Goal: Information Seeking & Learning: Learn about a topic

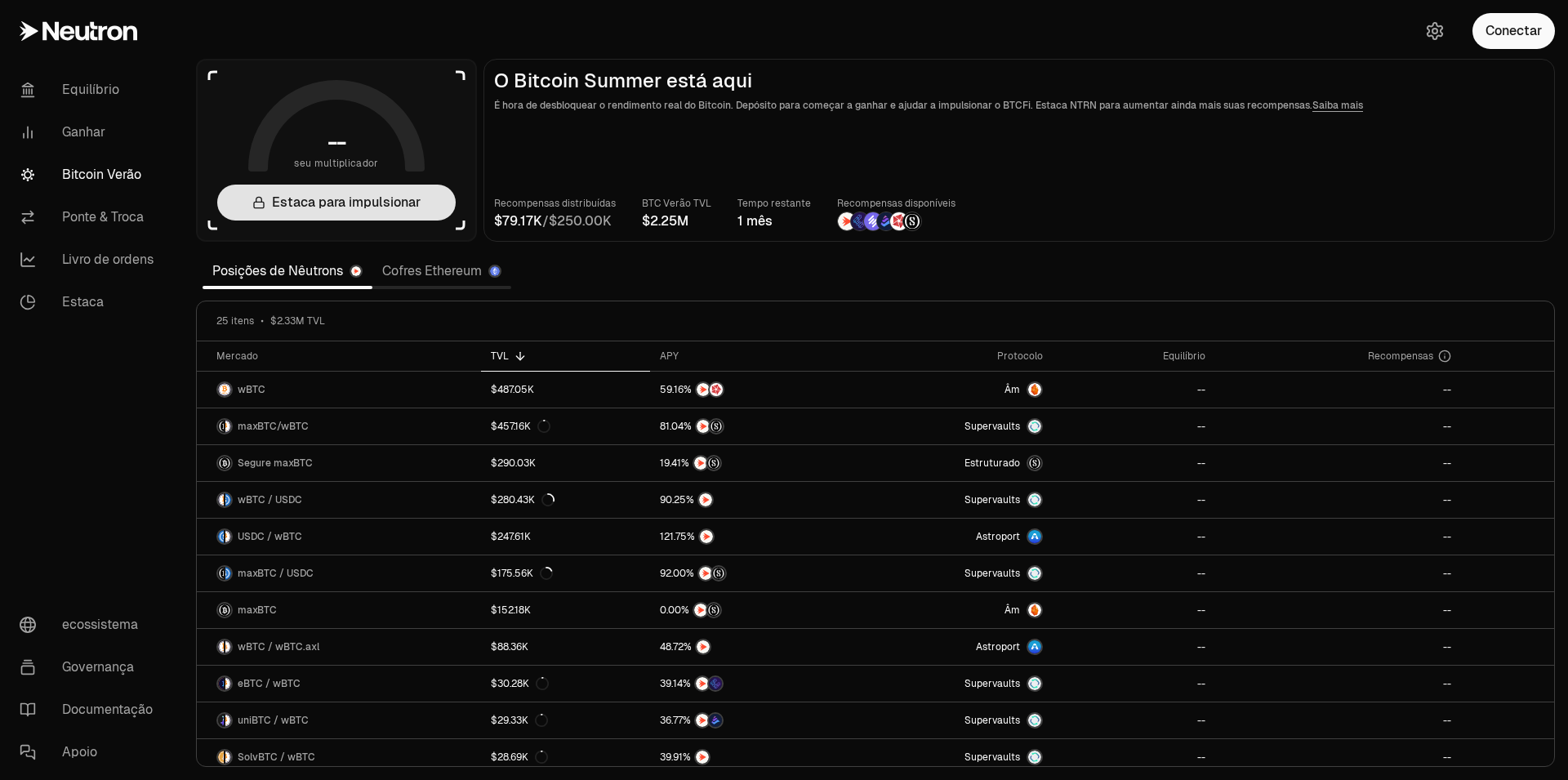
click at [401, 212] on link "Estaca para impulsionar" at bounding box center [337, 203] width 238 height 36
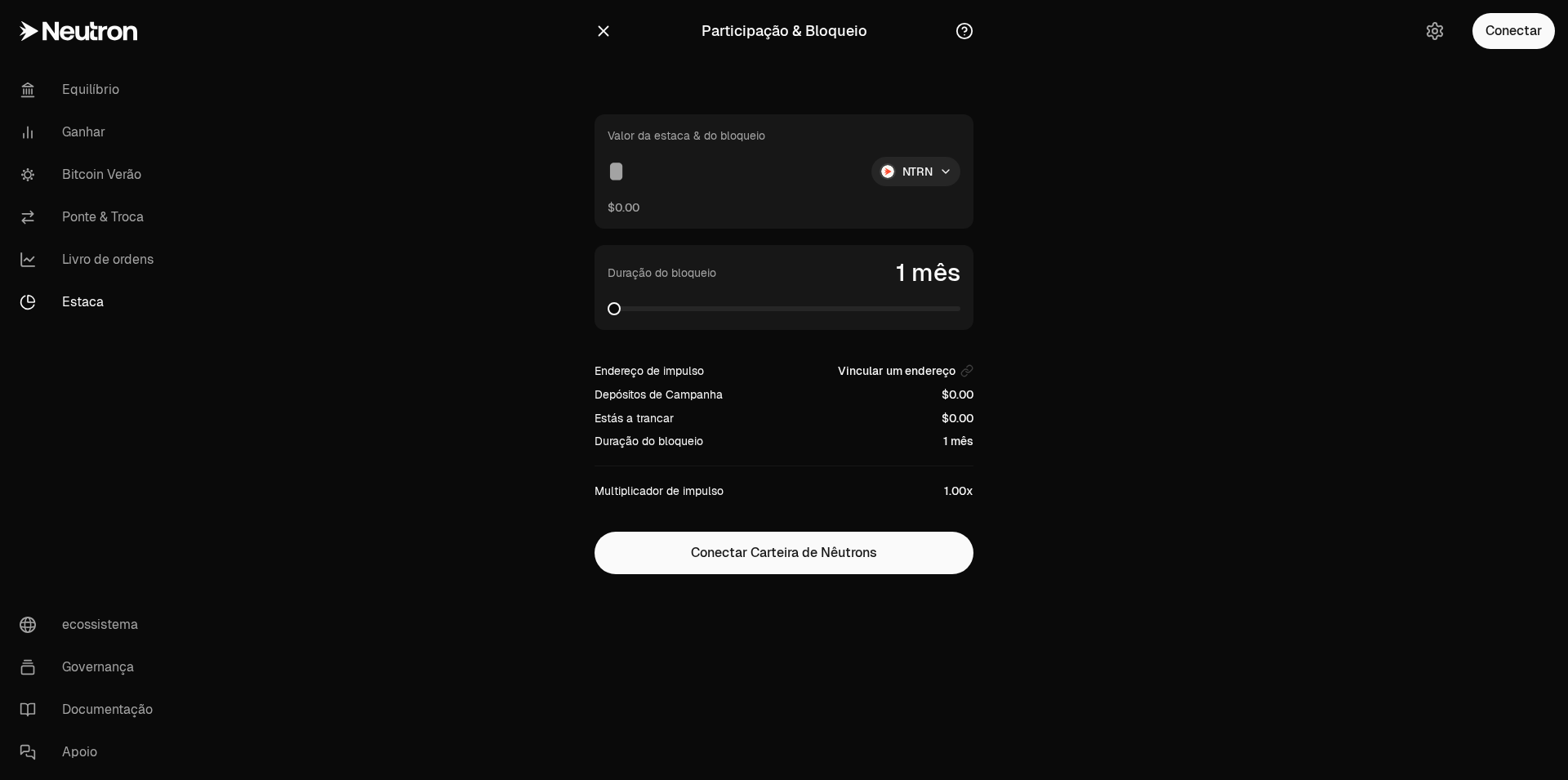
drag, startPoint x: 626, startPoint y: 161, endPoint x: 660, endPoint y: 180, distance: 38.9
click at [660, 180] on input at bounding box center [733, 171] width 251 height 29
click at [961, 317] on span at bounding box center [784, 308] width 353 height 16
click at [715, 162] on input "****" at bounding box center [733, 171] width 251 height 29
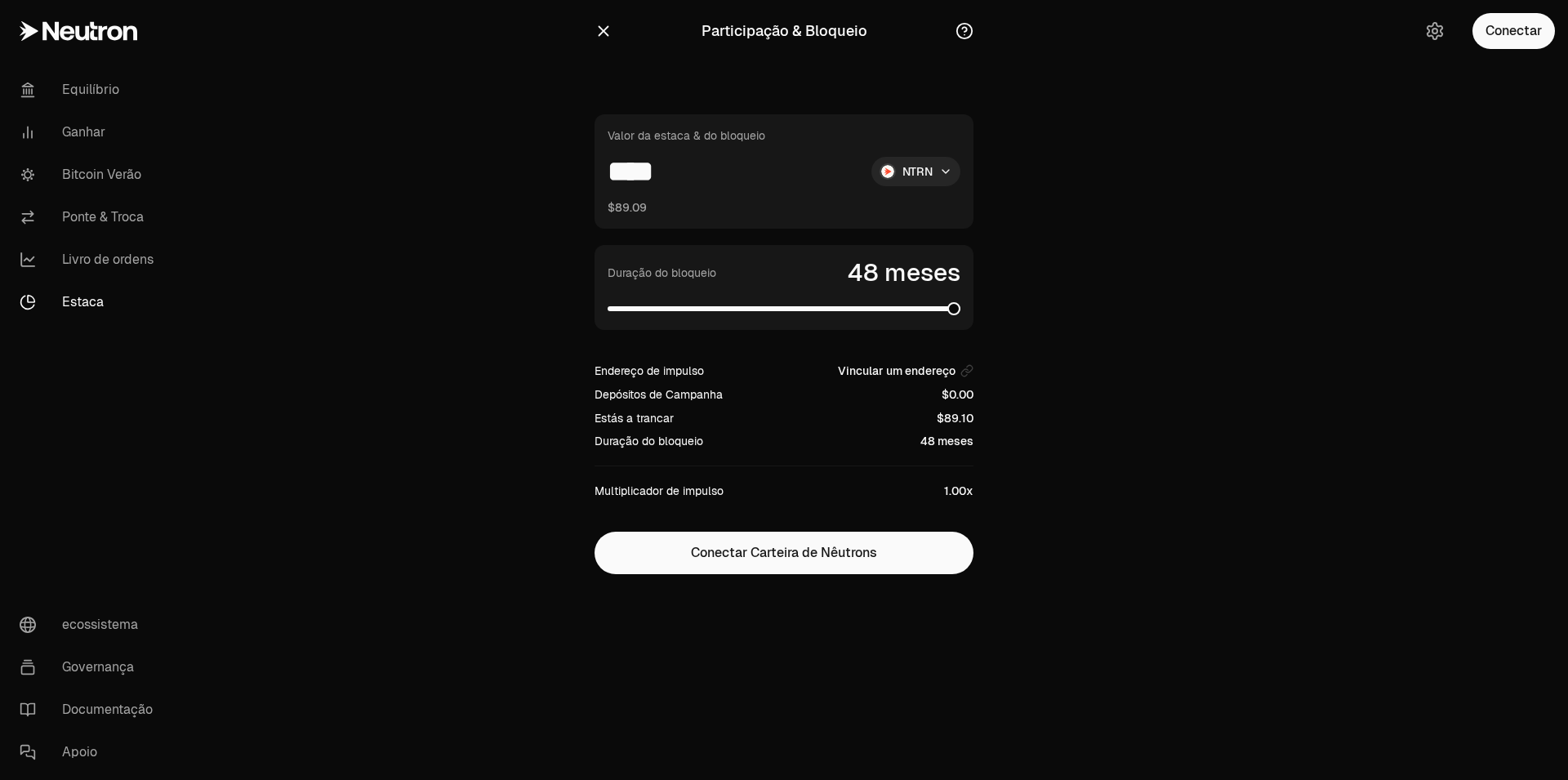
drag, startPoint x: 694, startPoint y: 168, endPoint x: 561, endPoint y: 175, distance: 133.2
click at [608, 175] on input "****" at bounding box center [733, 171] width 251 height 29
type input "*"
click at [93, 97] on link "Equilíbrio" at bounding box center [91, 89] width 170 height 42
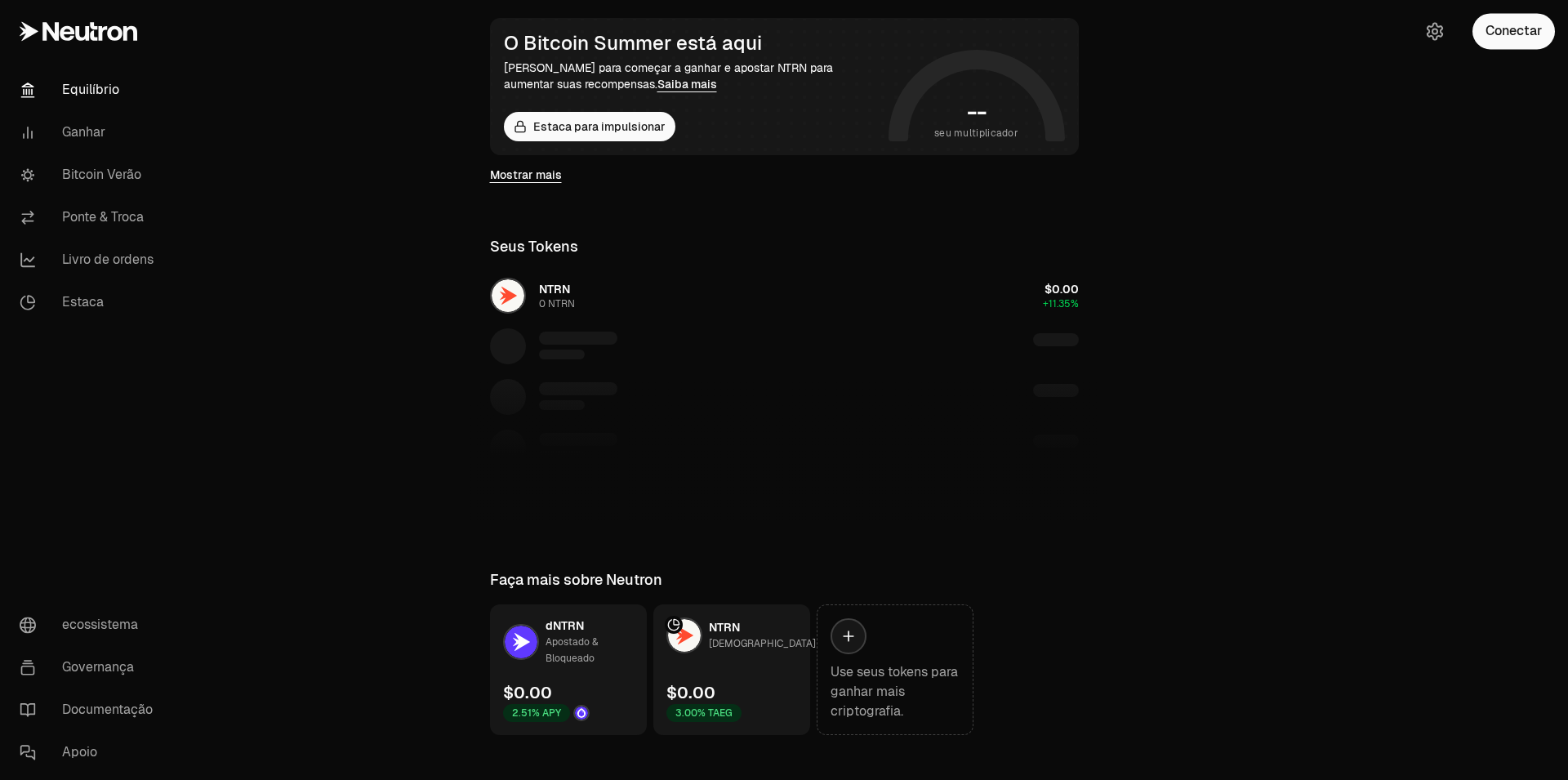
scroll to position [319, 0]
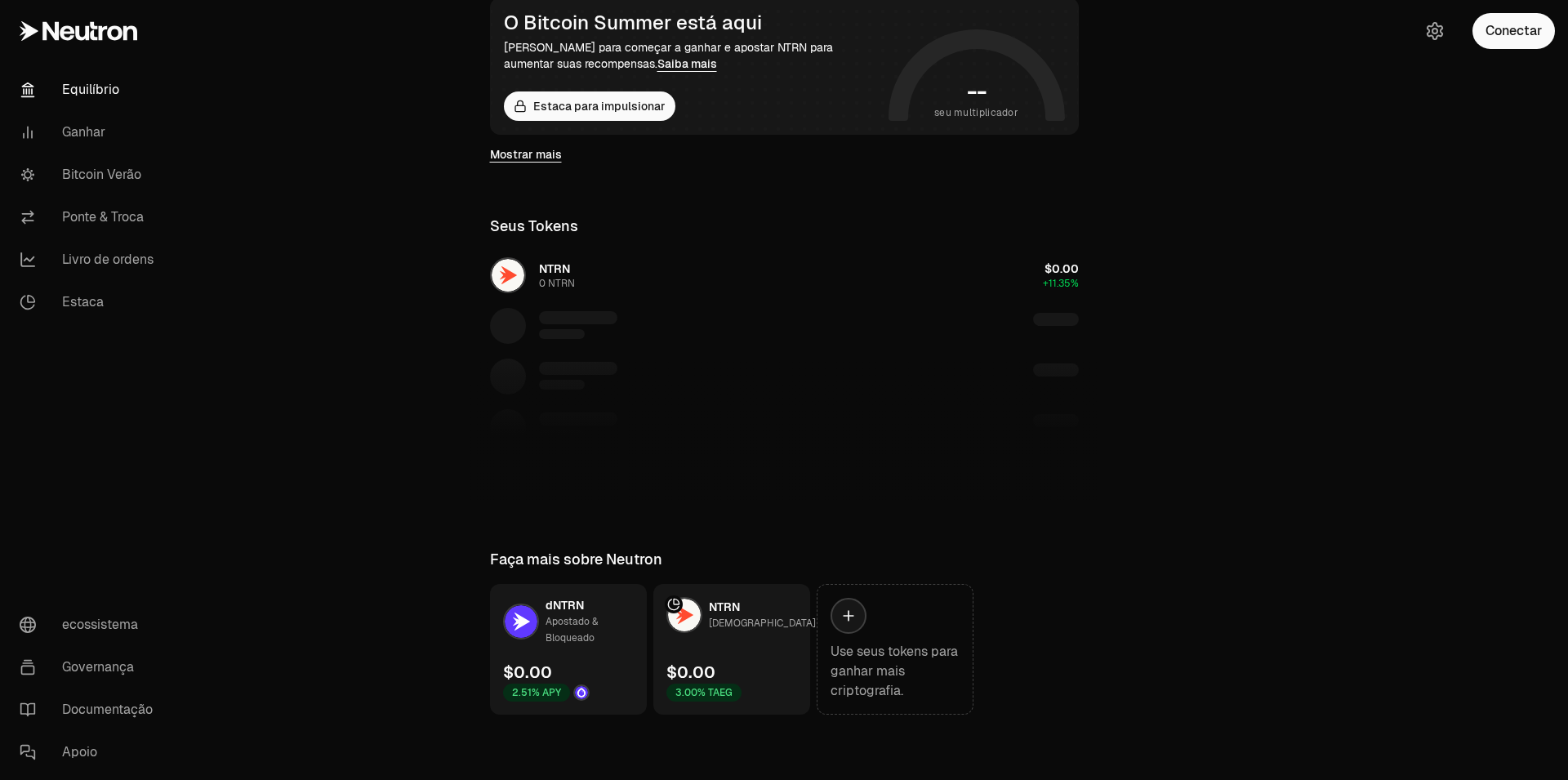
click at [743, 641] on link "NTRN Apostar $0.00 3.00% TAEG" at bounding box center [731, 649] width 157 height 130
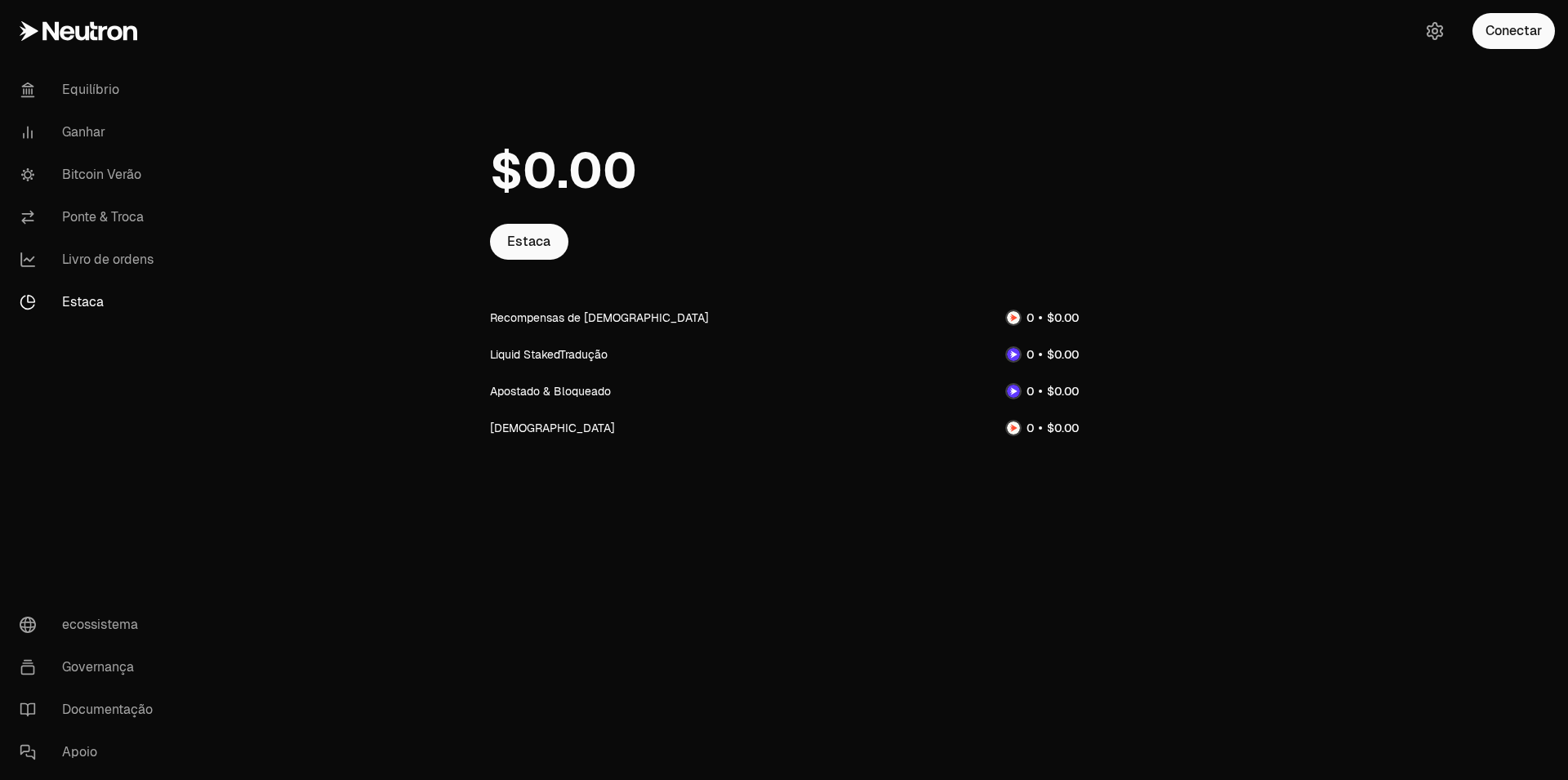
click at [543, 359] on div "Liquid StakedTradução" at bounding box center [548, 354] width 117 height 16
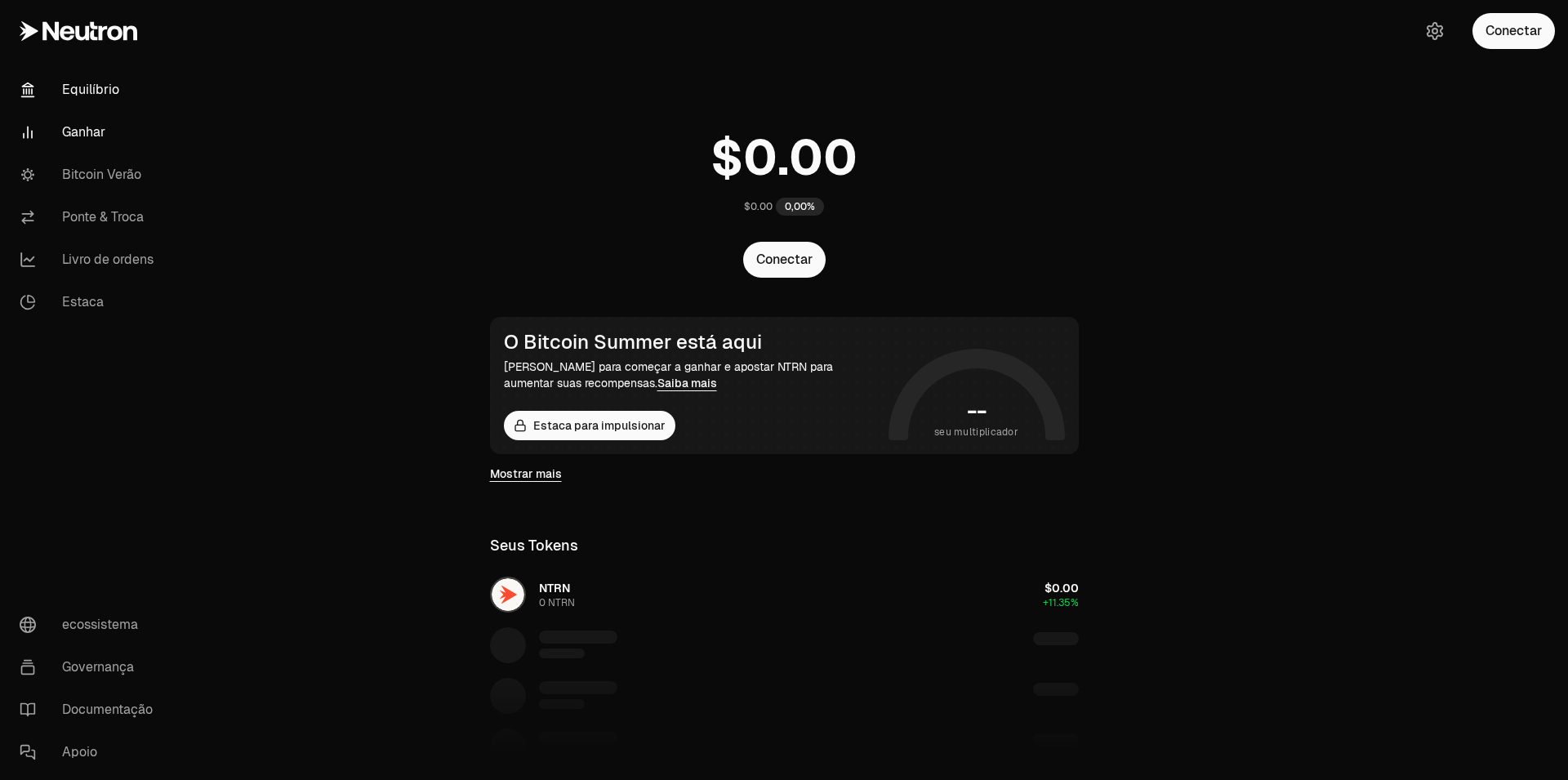
click at [81, 129] on link "Ganhar" at bounding box center [91, 131] width 170 height 42
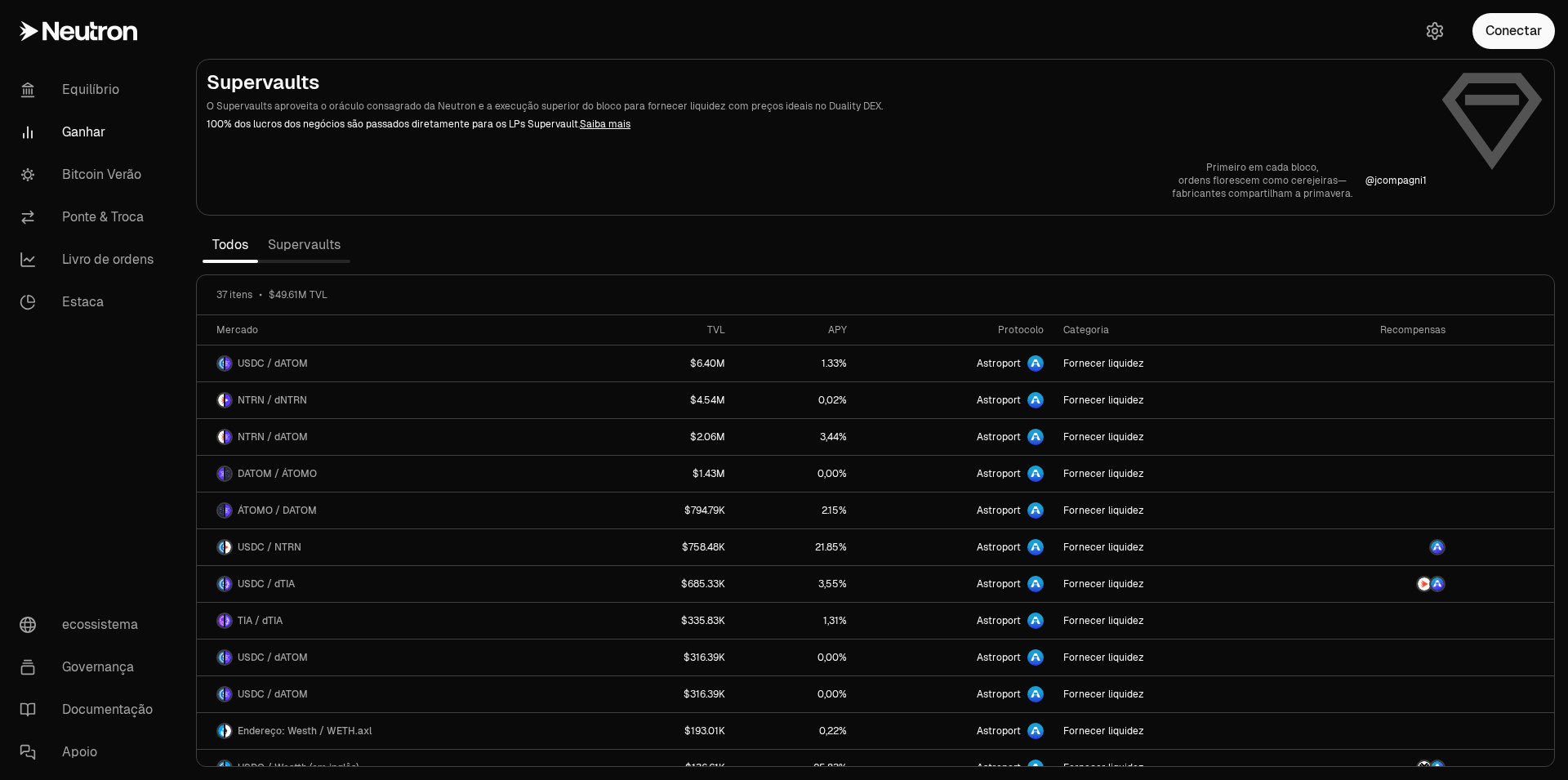
click at [325, 238] on link "Supervaults" at bounding box center [304, 245] width 92 height 33
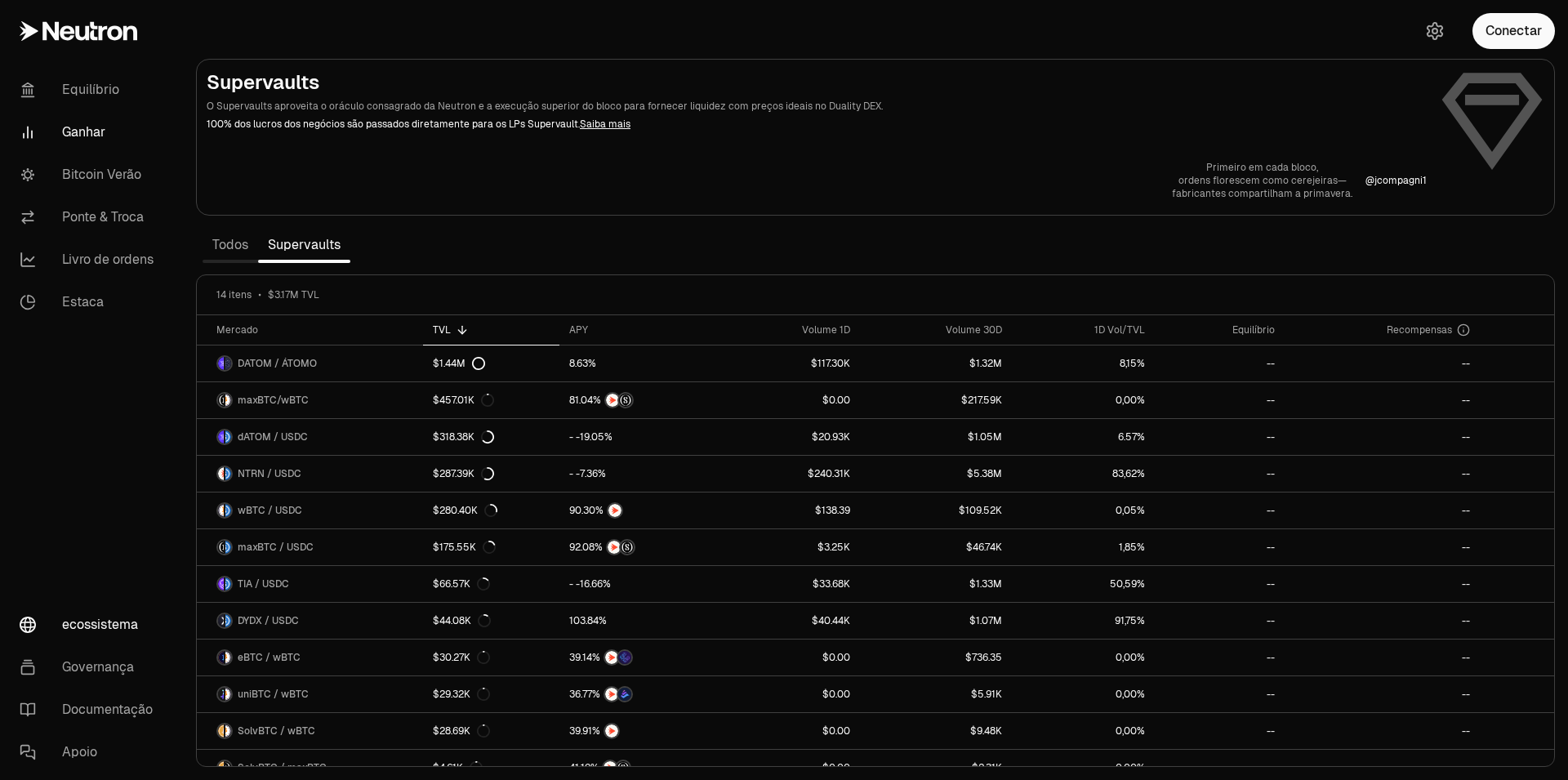
click at [100, 635] on link "ecossistema" at bounding box center [91, 624] width 170 height 42
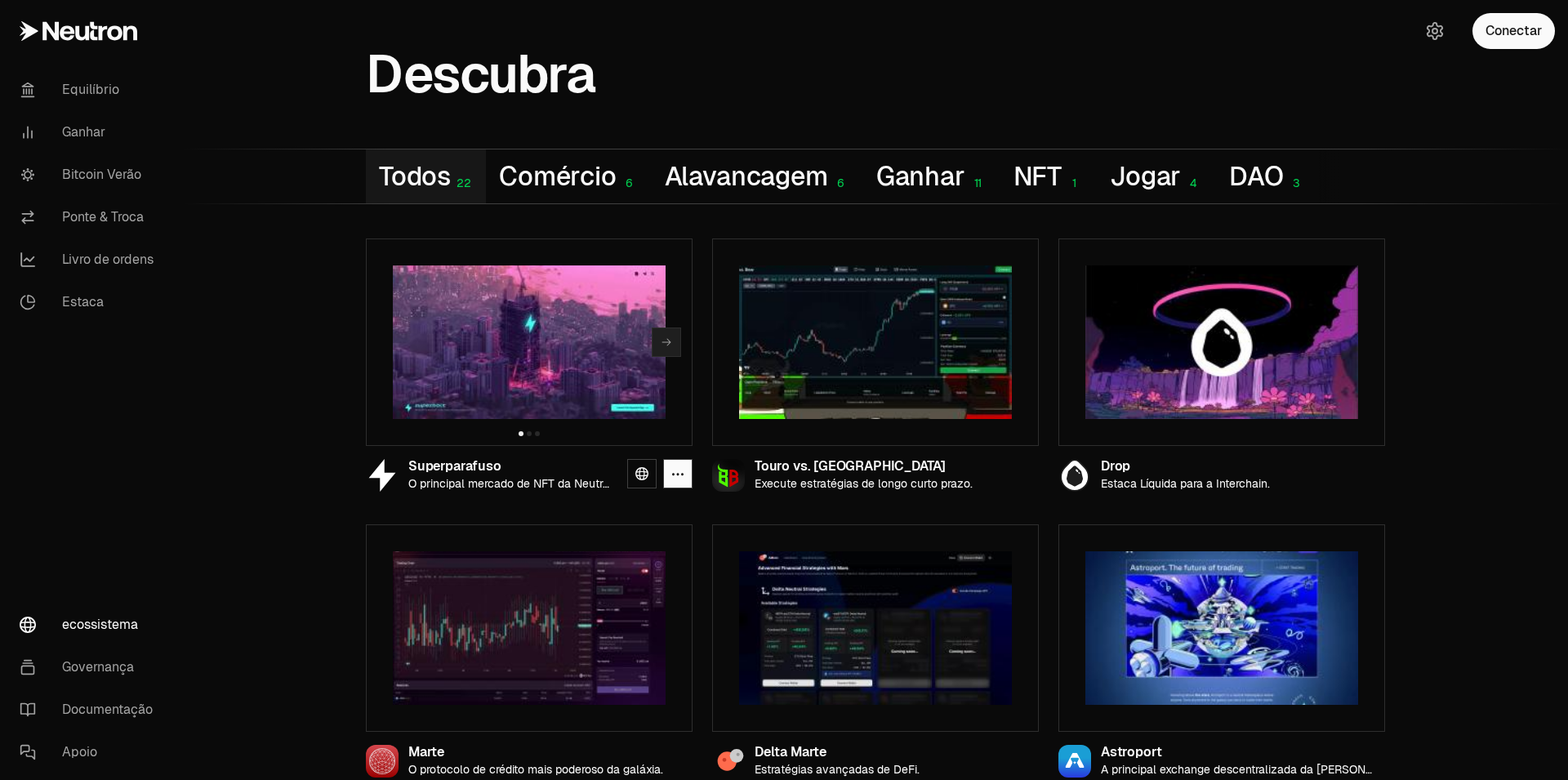
click at [665, 338] on icon "button" at bounding box center [666, 343] width 13 height 13
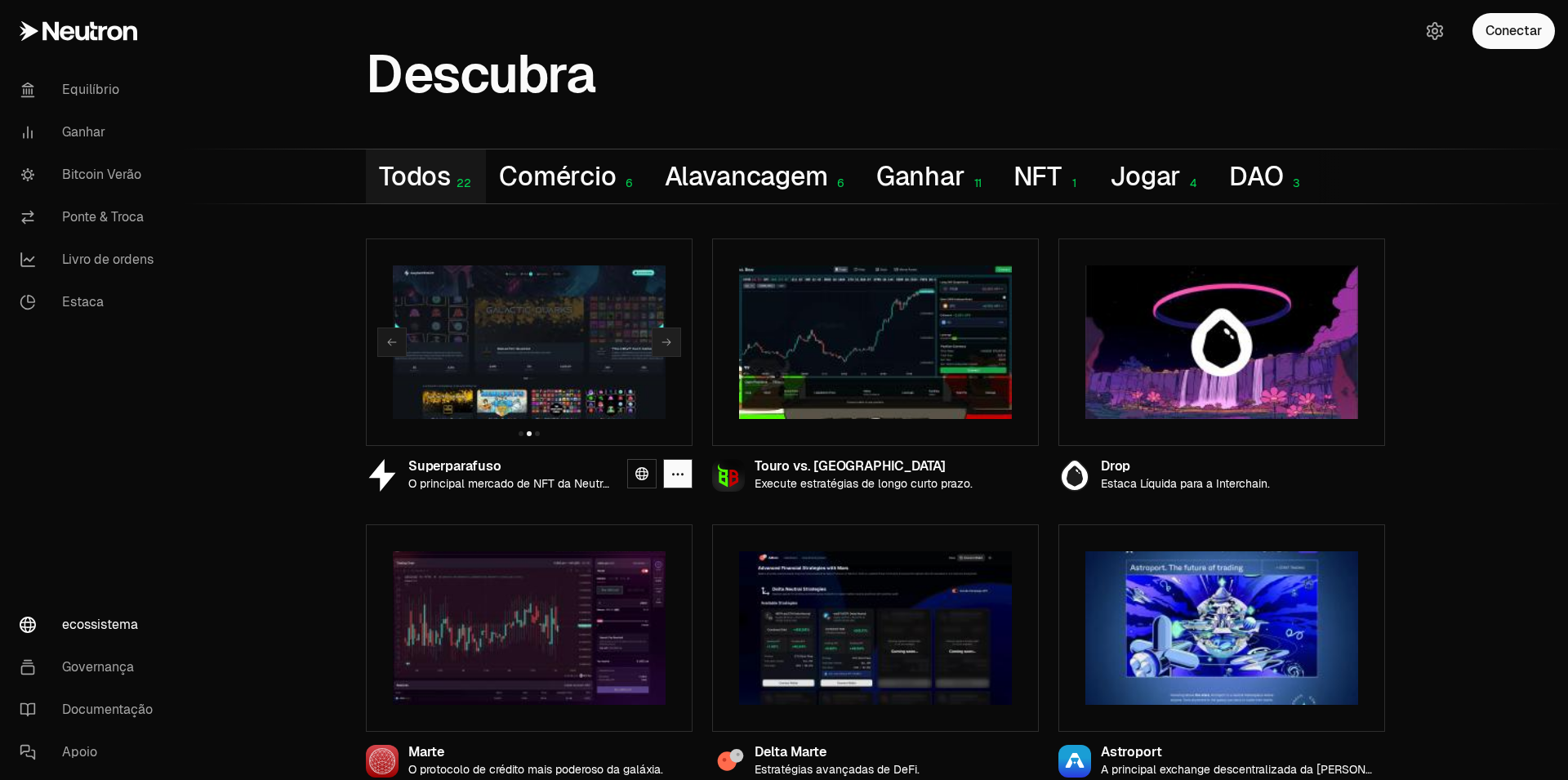
click at [665, 338] on icon "button" at bounding box center [666, 343] width 13 height 13
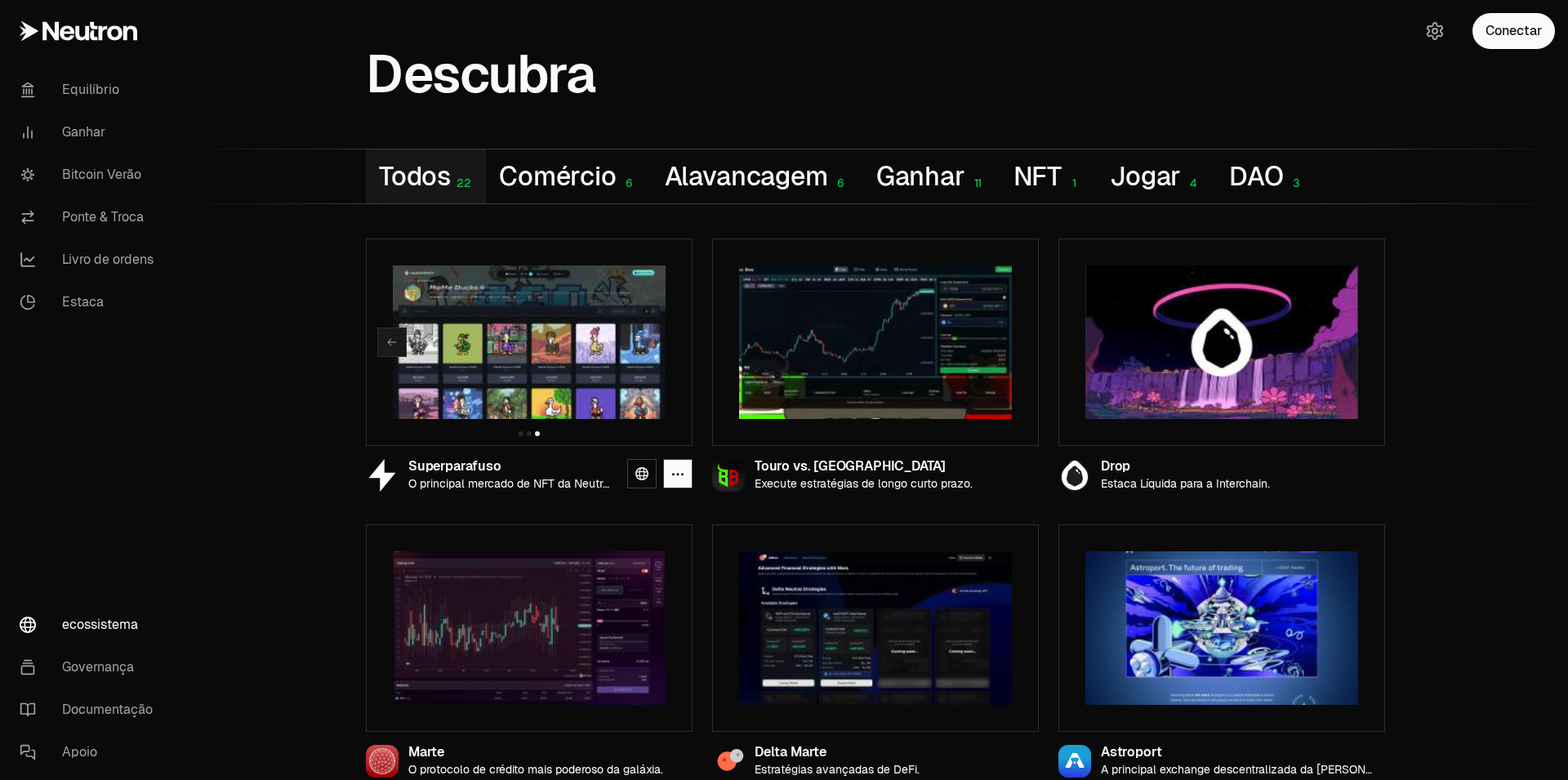
click at [665, 338] on div at bounding box center [529, 342] width 327 height 207
click at [1147, 161] on button "Jogar 4" at bounding box center [1156, 176] width 119 height 54
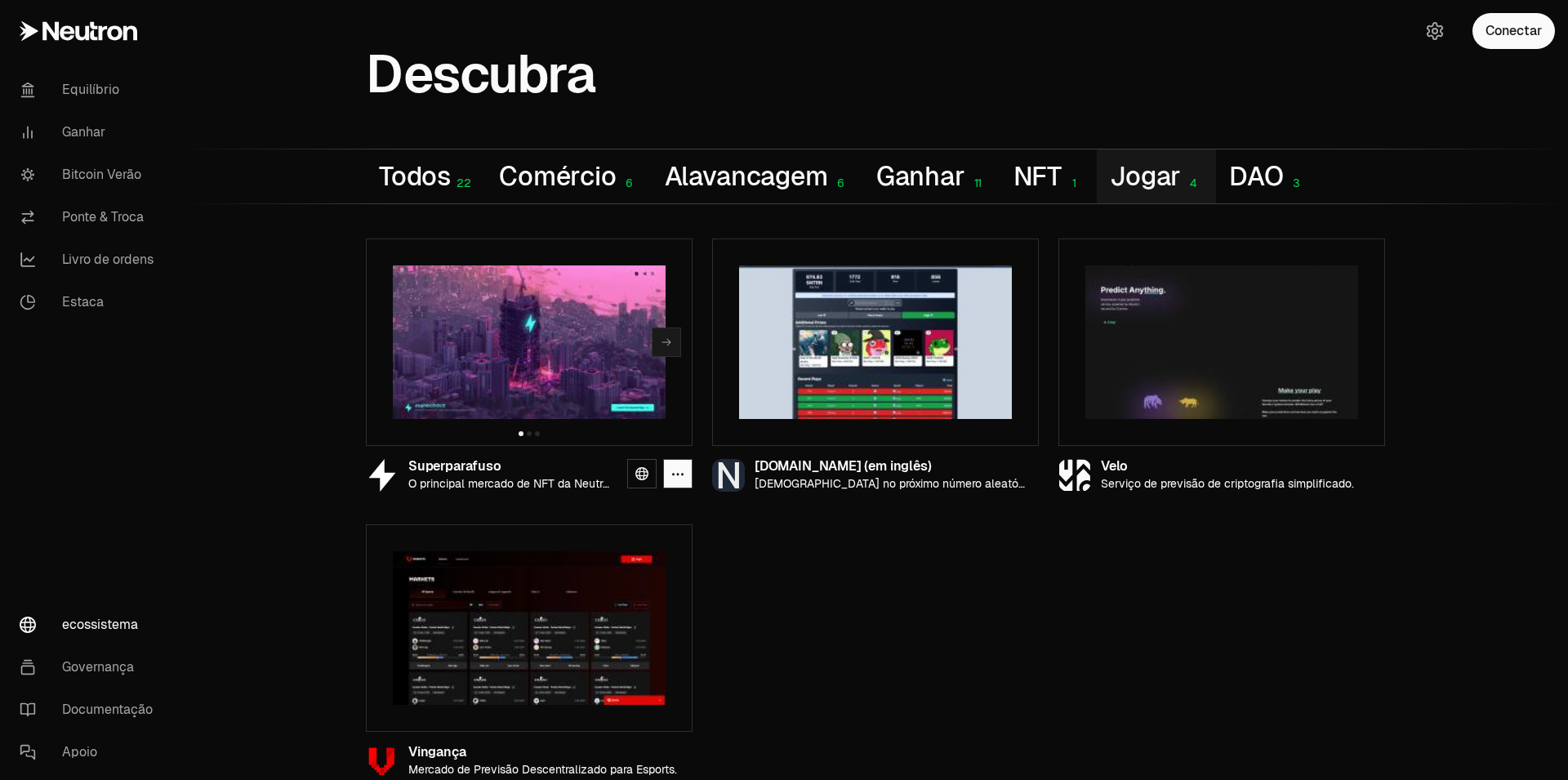
click at [496, 325] on img at bounding box center [529, 343] width 273 height 154
click at [683, 469] on icon "button" at bounding box center [678, 474] width 13 height 14
click at [683, 470] on icon "button" at bounding box center [678, 474] width 13 height 14
